Goal: Task Accomplishment & Management: Manage account settings

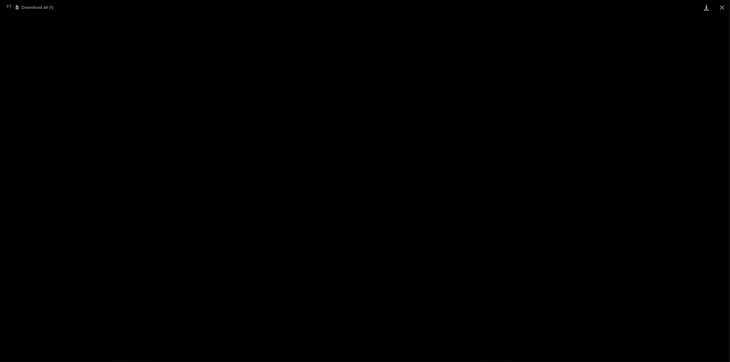
scroll to position [3, 0]
click at [720, 7] on button "Close gallery" at bounding box center [722, 7] width 16 height 15
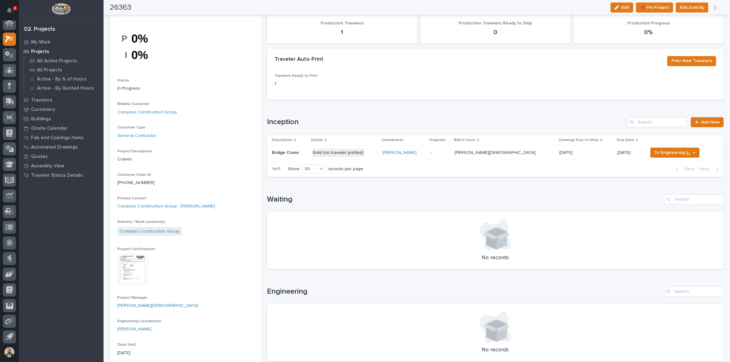
scroll to position [0, 0]
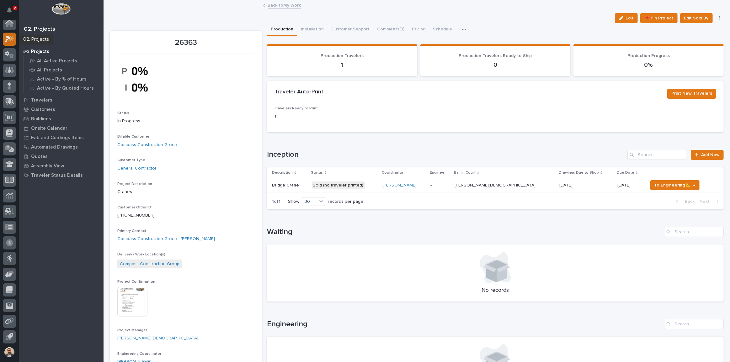
click at [10, 40] on icon at bounding box center [10, 38] width 5 height 6
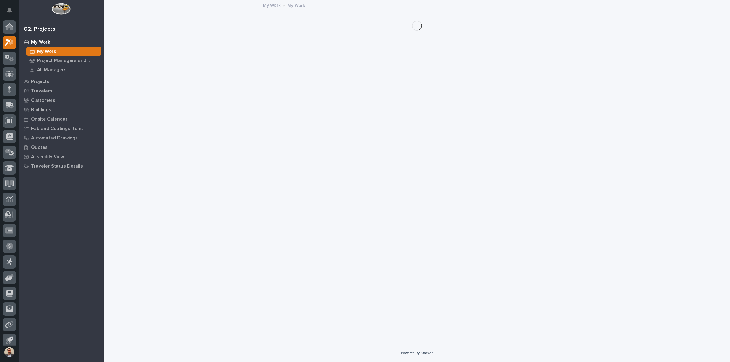
scroll to position [3, 0]
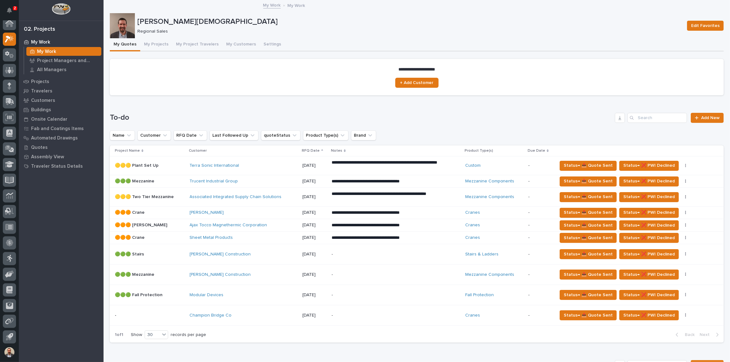
click at [285, 293] on div "Modular Devices" at bounding box center [244, 295] width 108 height 5
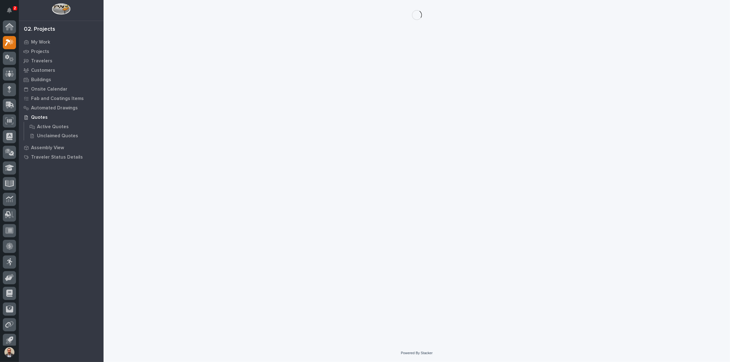
scroll to position [3, 0]
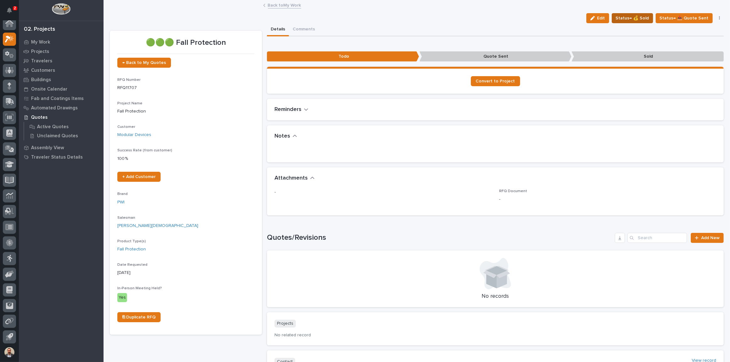
click at [634, 16] on span "Status→ 💰 Sold" at bounding box center [632, 18] width 33 height 8
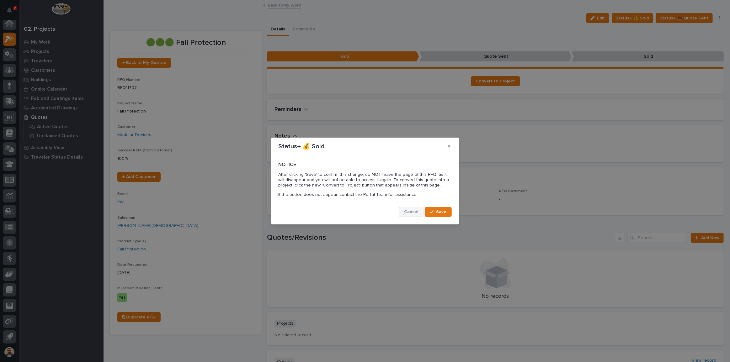
click at [408, 215] on span "Cancel" at bounding box center [411, 212] width 14 height 6
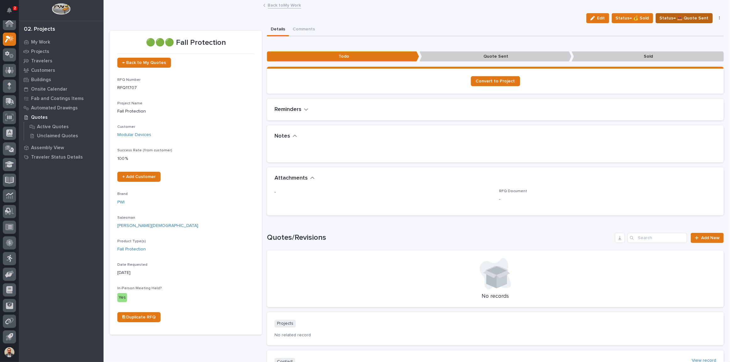
click at [684, 20] on span "Status→ 📤 Quote Sent" at bounding box center [684, 18] width 49 height 8
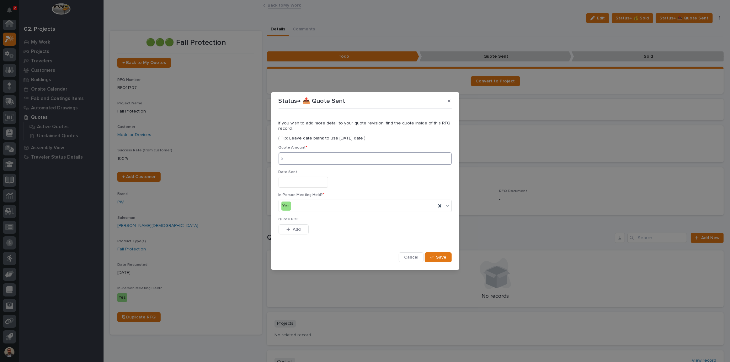
click at [334, 159] on input at bounding box center [365, 158] width 173 height 13
click at [420, 179] on div at bounding box center [365, 182] width 173 height 11
click at [339, 161] on input at bounding box center [365, 158] width 173 height 13
type input "37134"
click at [328, 182] on input "text" at bounding box center [304, 182] width 50 height 11
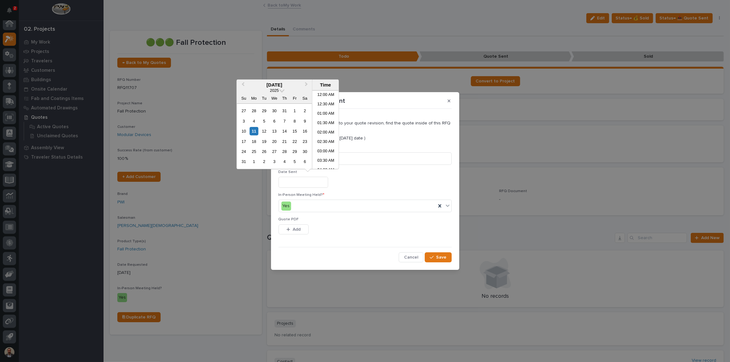
scroll to position [229, 0]
click at [254, 131] on div "11" at bounding box center [254, 131] width 8 height 8
type input "**********"
click at [287, 226] on button "Add" at bounding box center [294, 230] width 30 height 10
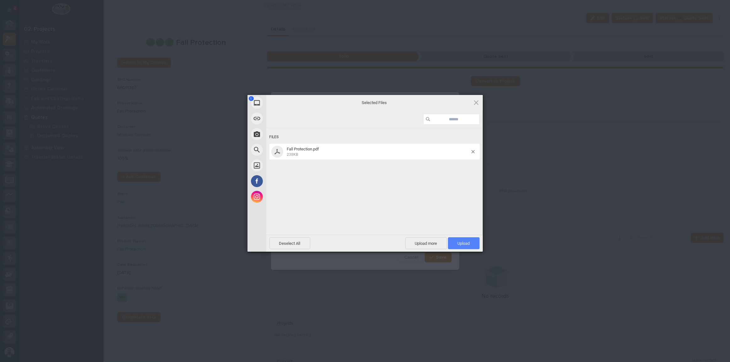
click at [467, 245] on span "Upload 1" at bounding box center [464, 243] width 12 height 5
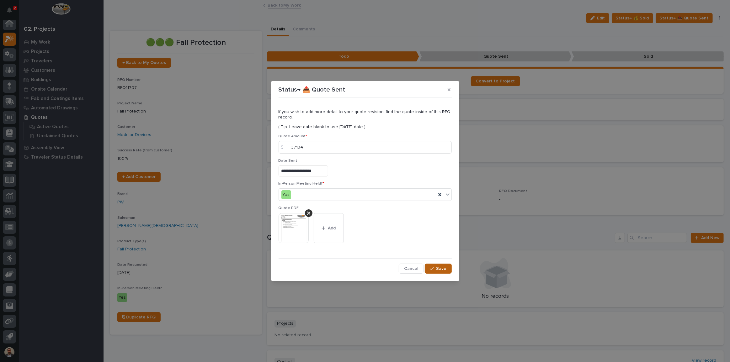
click at [439, 270] on span "Save" at bounding box center [441, 269] width 10 height 6
